Goal: Task Accomplishment & Management: Manage account settings

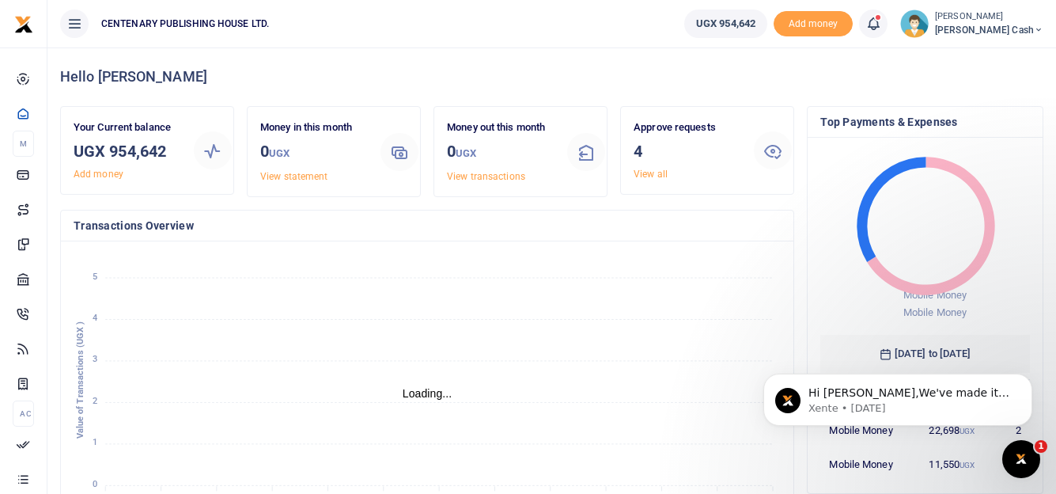
click at [881, 24] on icon at bounding box center [873, 23] width 16 height 17
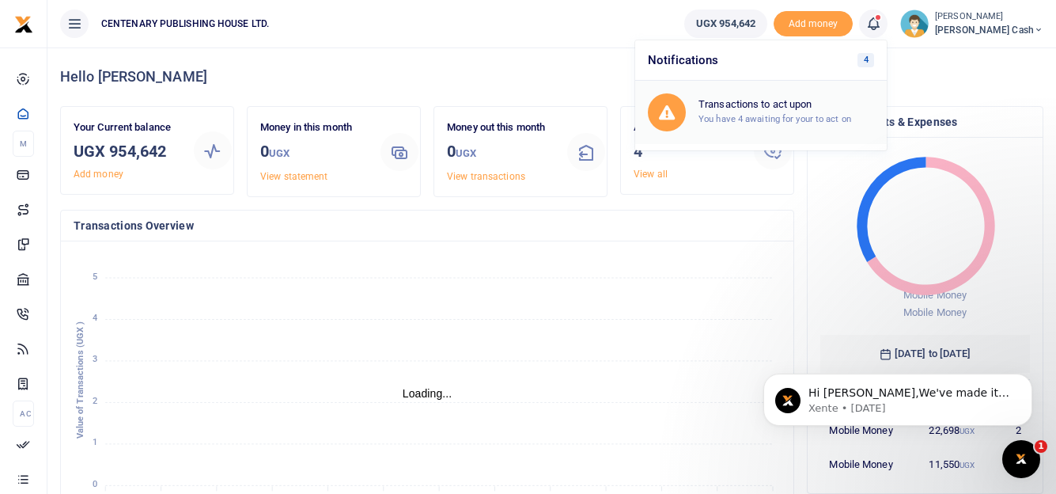
click at [798, 102] on h6 "Transactions to act upon" at bounding box center [786, 104] width 176 height 13
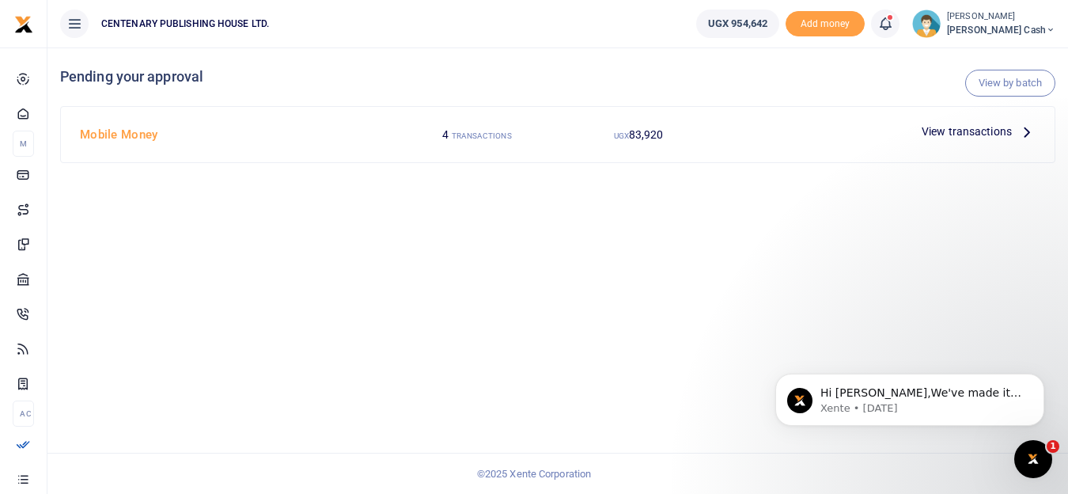
click at [963, 133] on span "View transactions" at bounding box center [966, 131] width 90 height 17
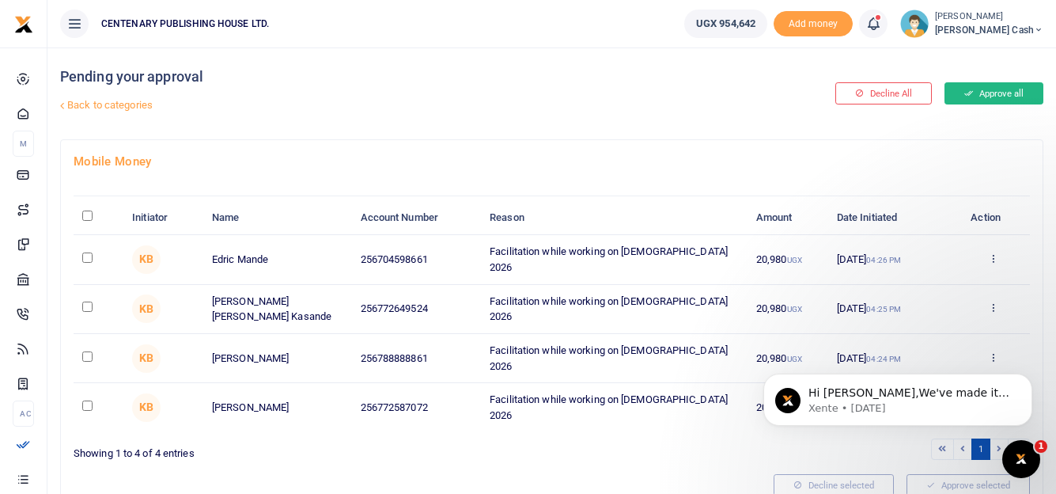
click at [1001, 96] on button "Approve all" at bounding box center [993, 93] width 99 height 22
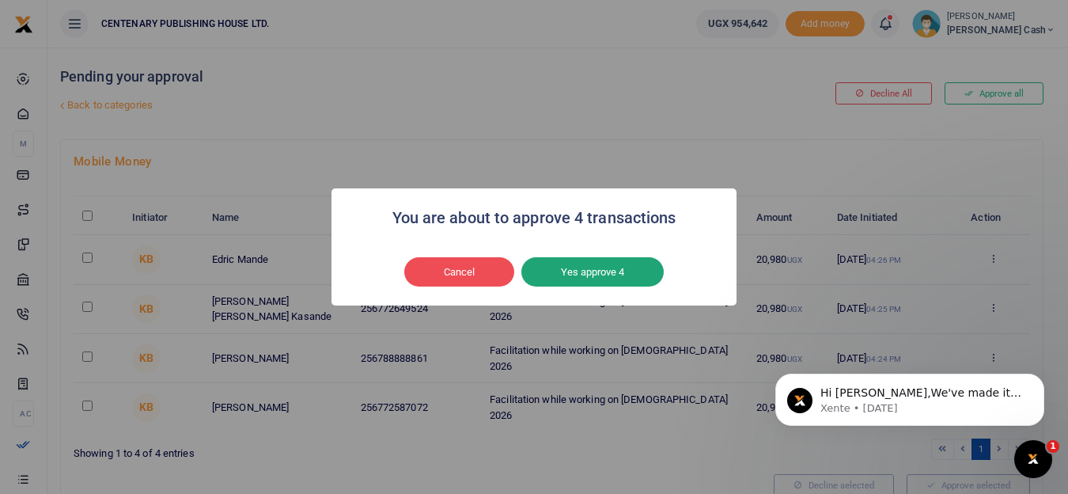
click at [590, 271] on button "Yes approve 4" at bounding box center [592, 272] width 142 height 30
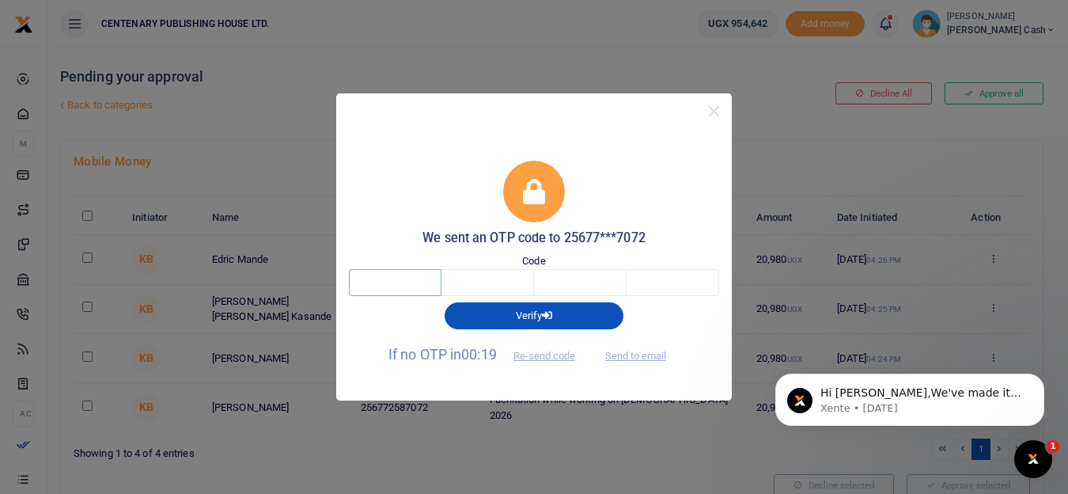
click at [392, 280] on input "text" at bounding box center [395, 282] width 93 height 27
type input "7"
type input "3"
type input "8"
type input "2"
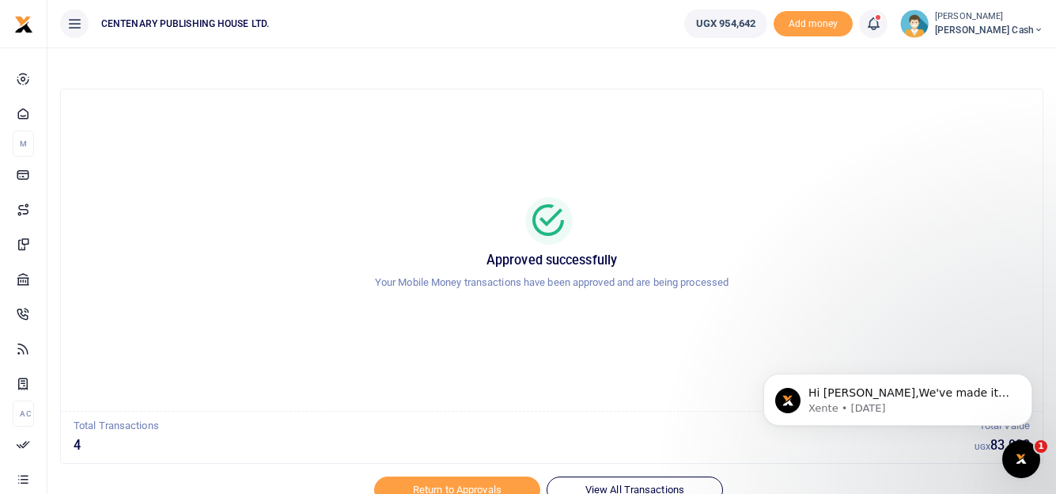
click at [929, 23] on img at bounding box center [914, 23] width 28 height 28
click at [966, 143] on link "Logout" at bounding box center [933, 145] width 125 height 22
